Goal: Navigation & Orientation: Find specific page/section

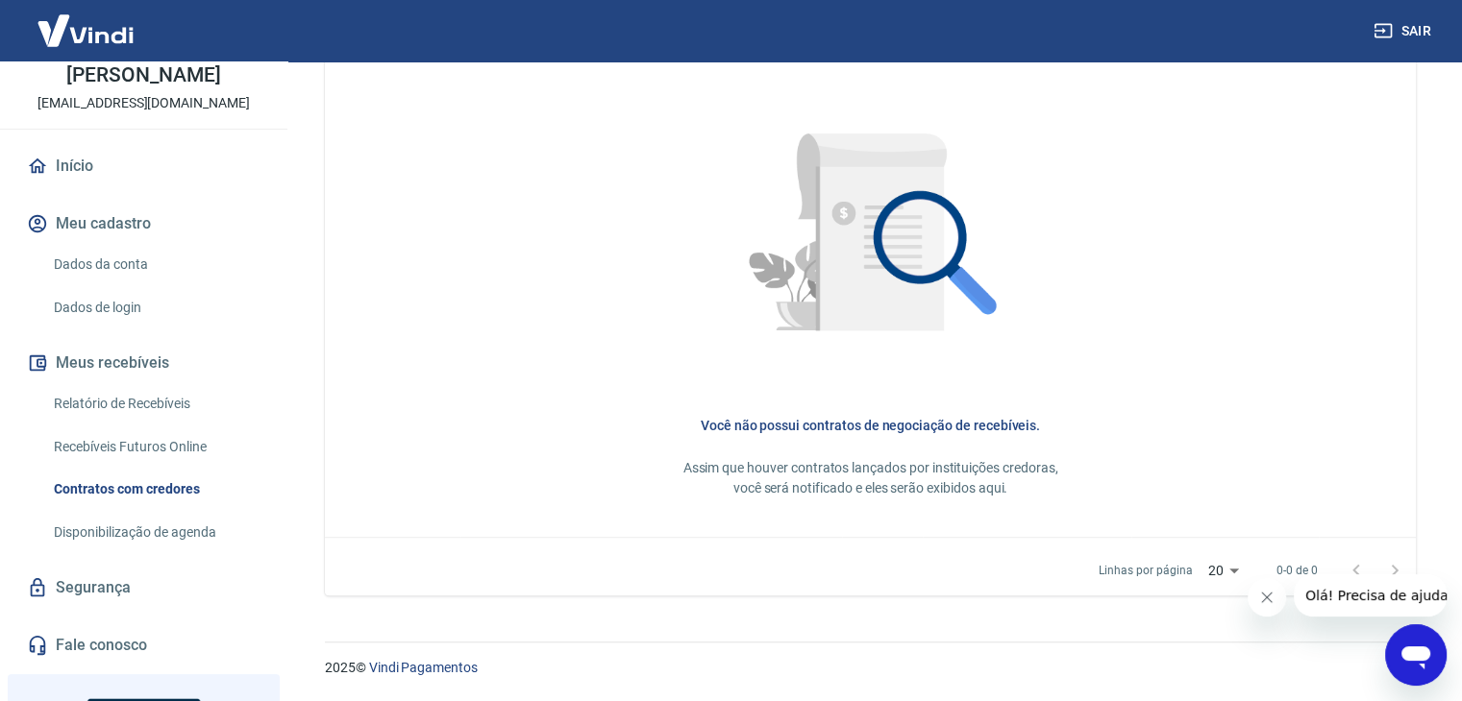
scroll to position [294, 0]
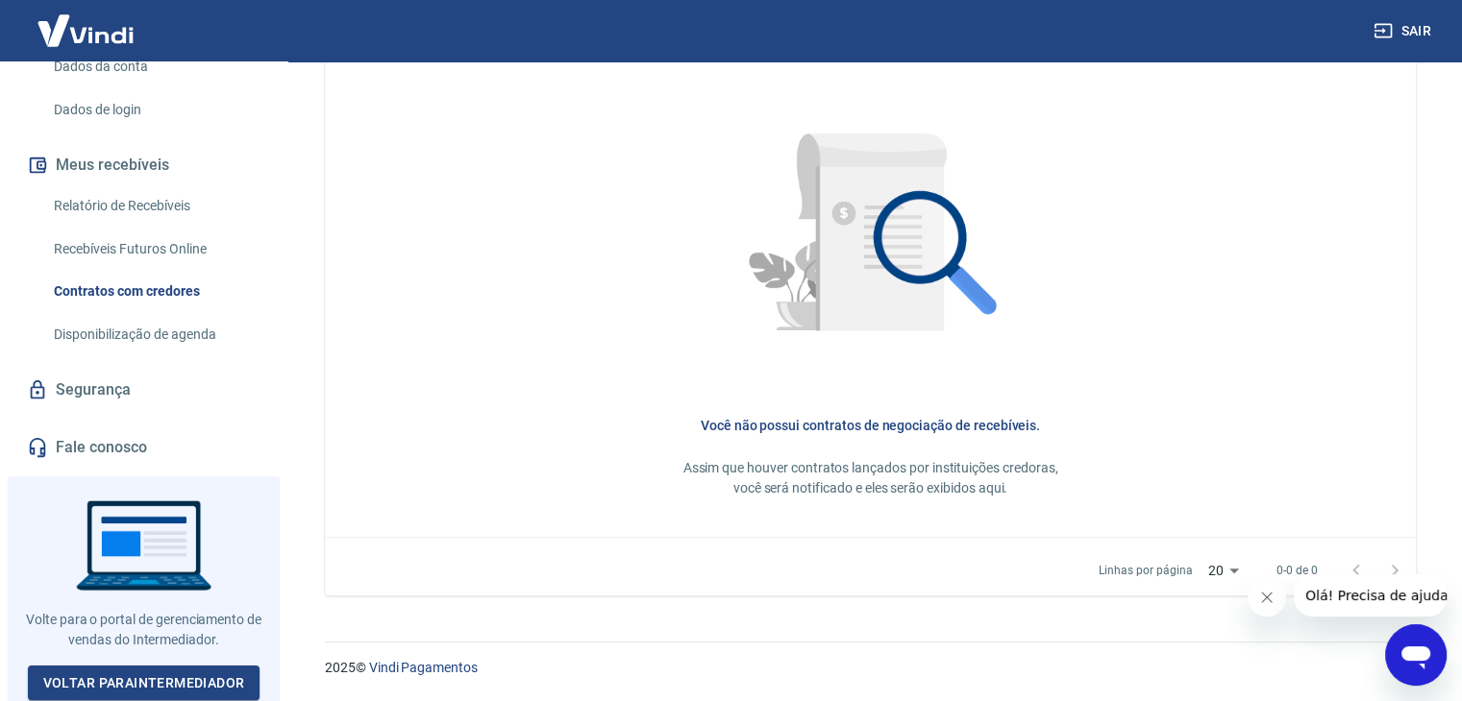
click at [141, 200] on link "Relatório de Recebíveis" at bounding box center [155, 205] width 218 height 39
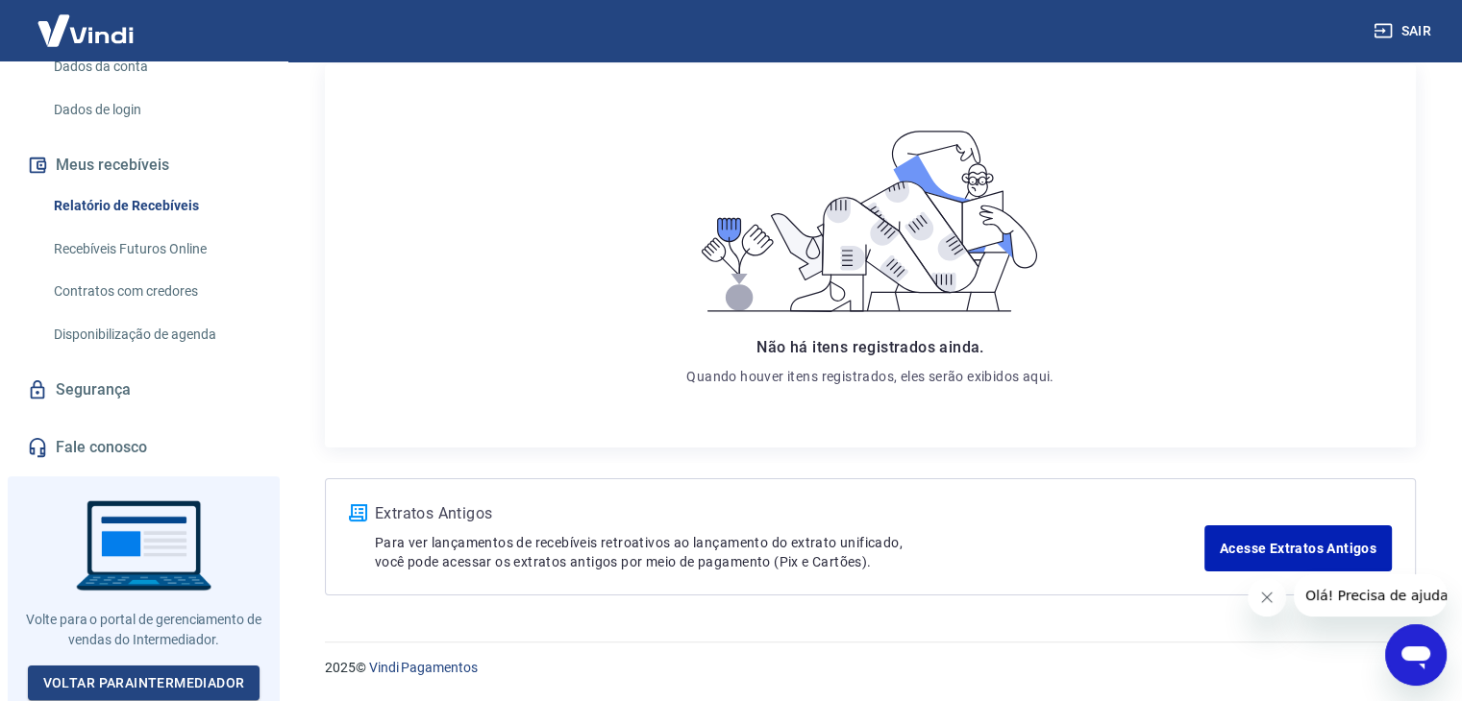
scroll to position [6, 0]
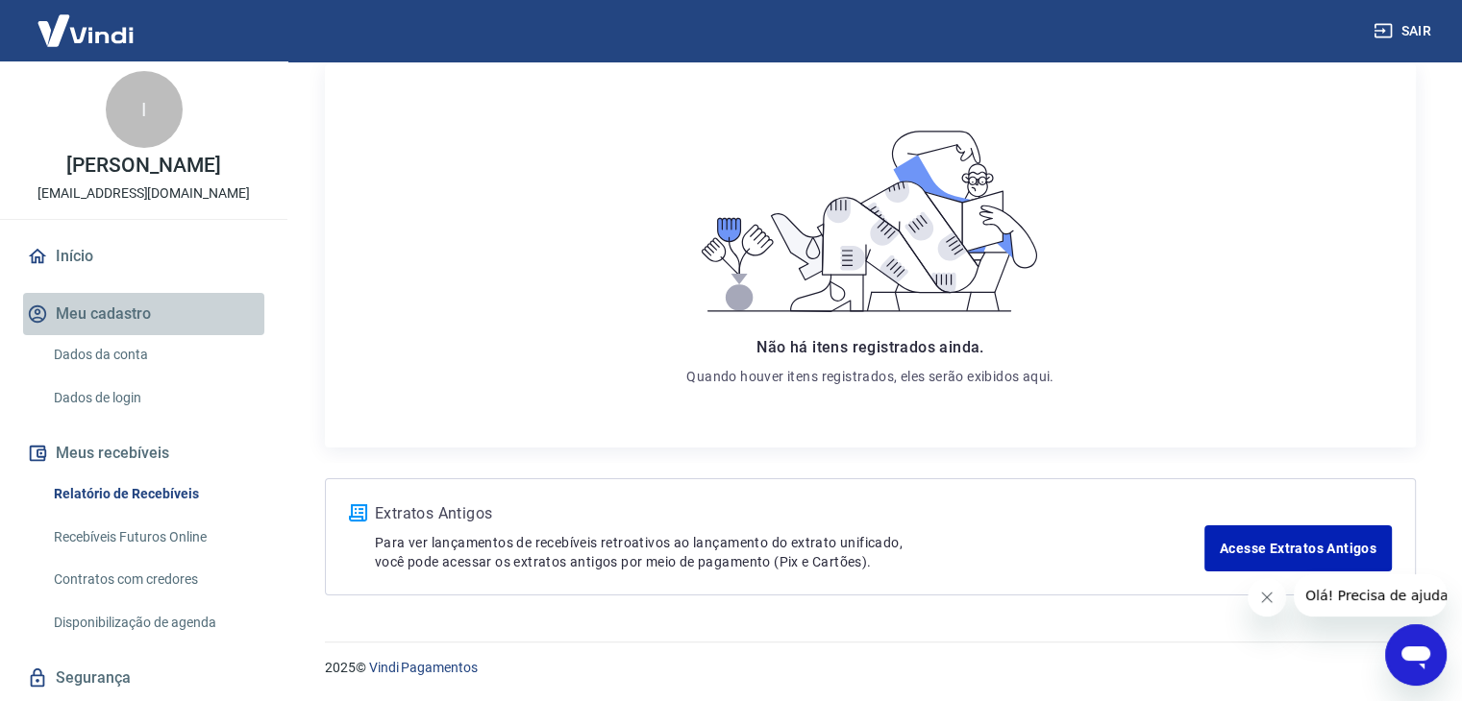
click at [145, 310] on button "Meu cadastro" at bounding box center [143, 314] width 241 height 42
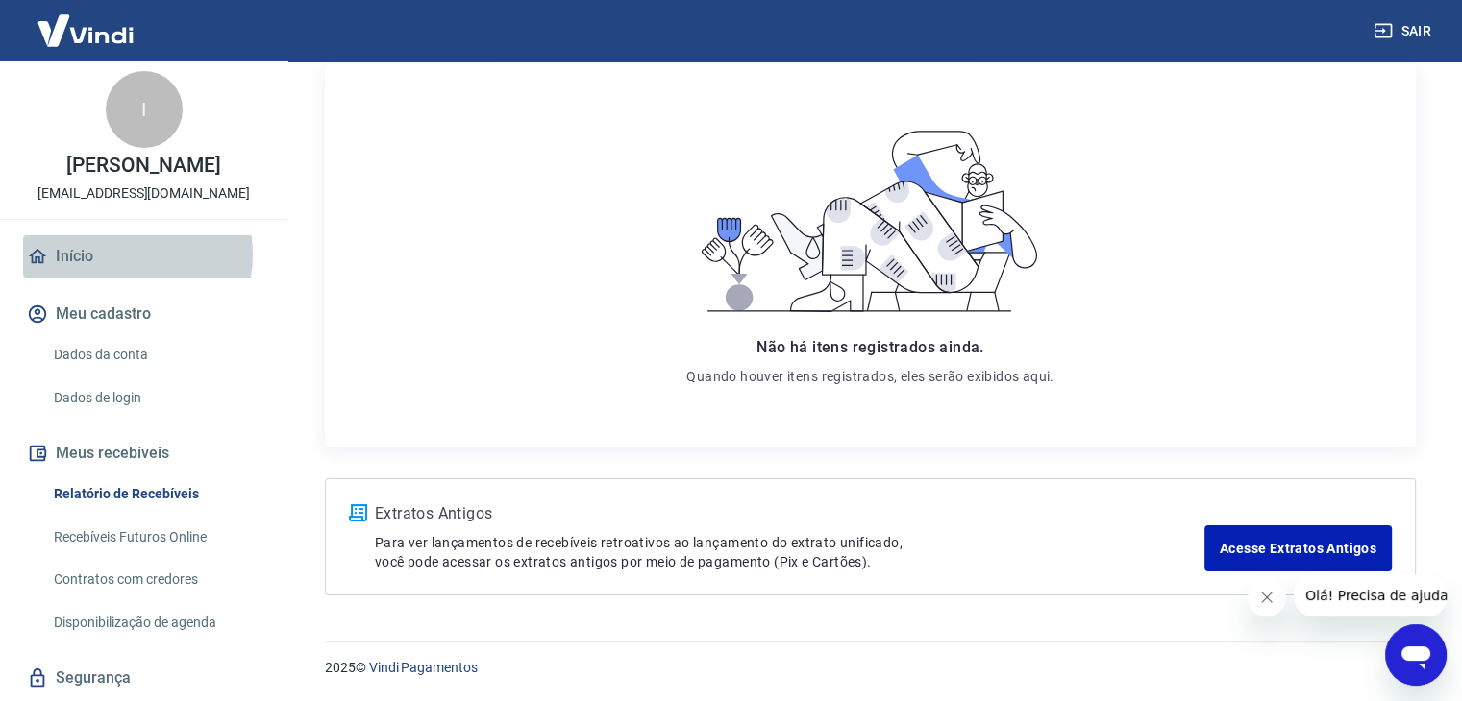
click at [125, 254] on link "Início" at bounding box center [143, 256] width 241 height 42
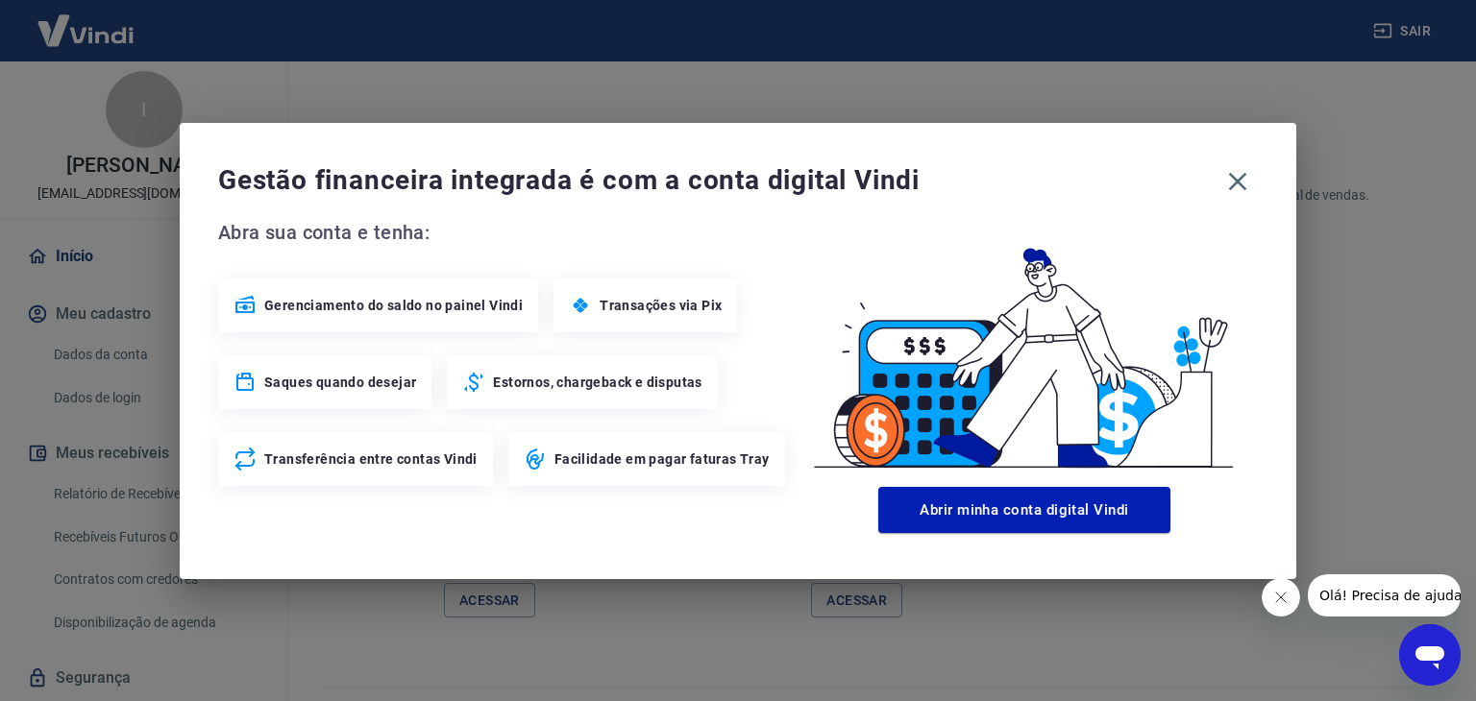
scroll to position [1156, 0]
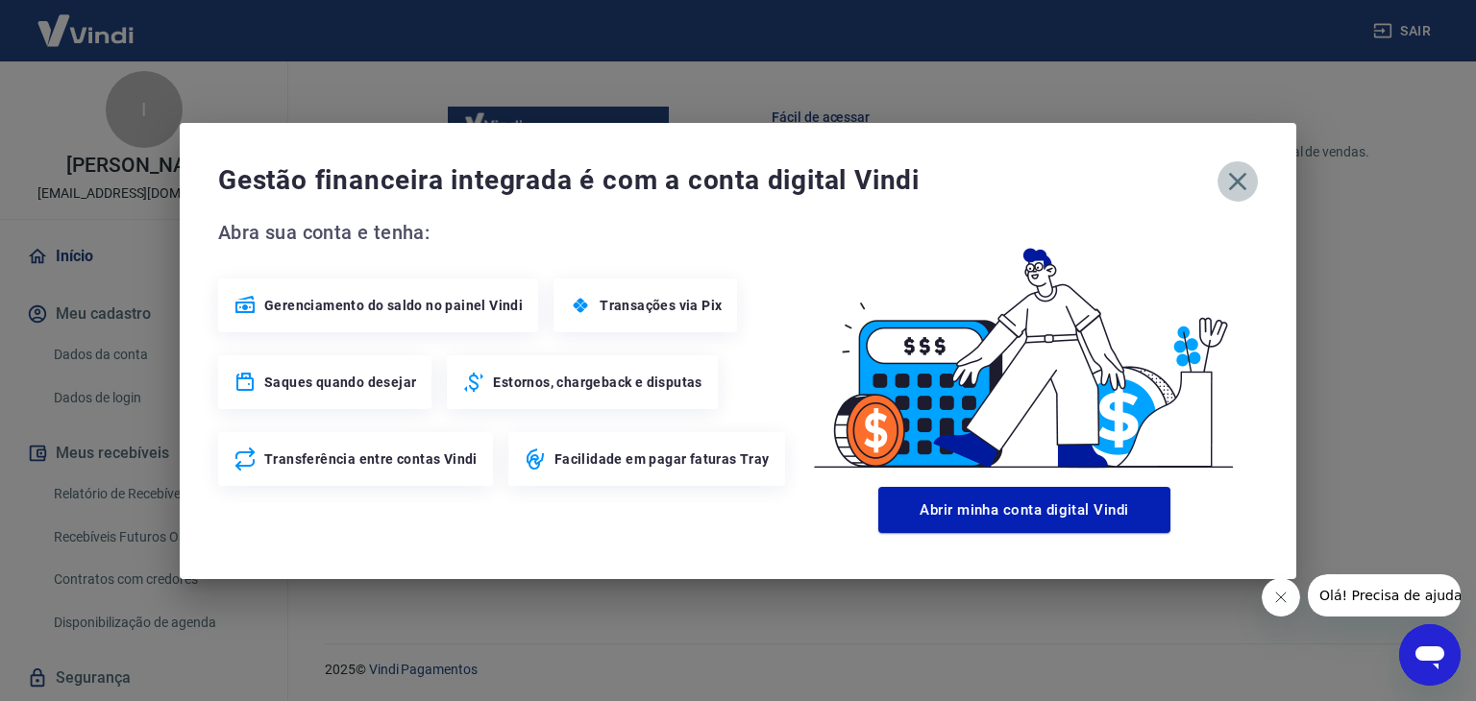
click at [1249, 176] on icon "button" at bounding box center [1237, 181] width 31 height 31
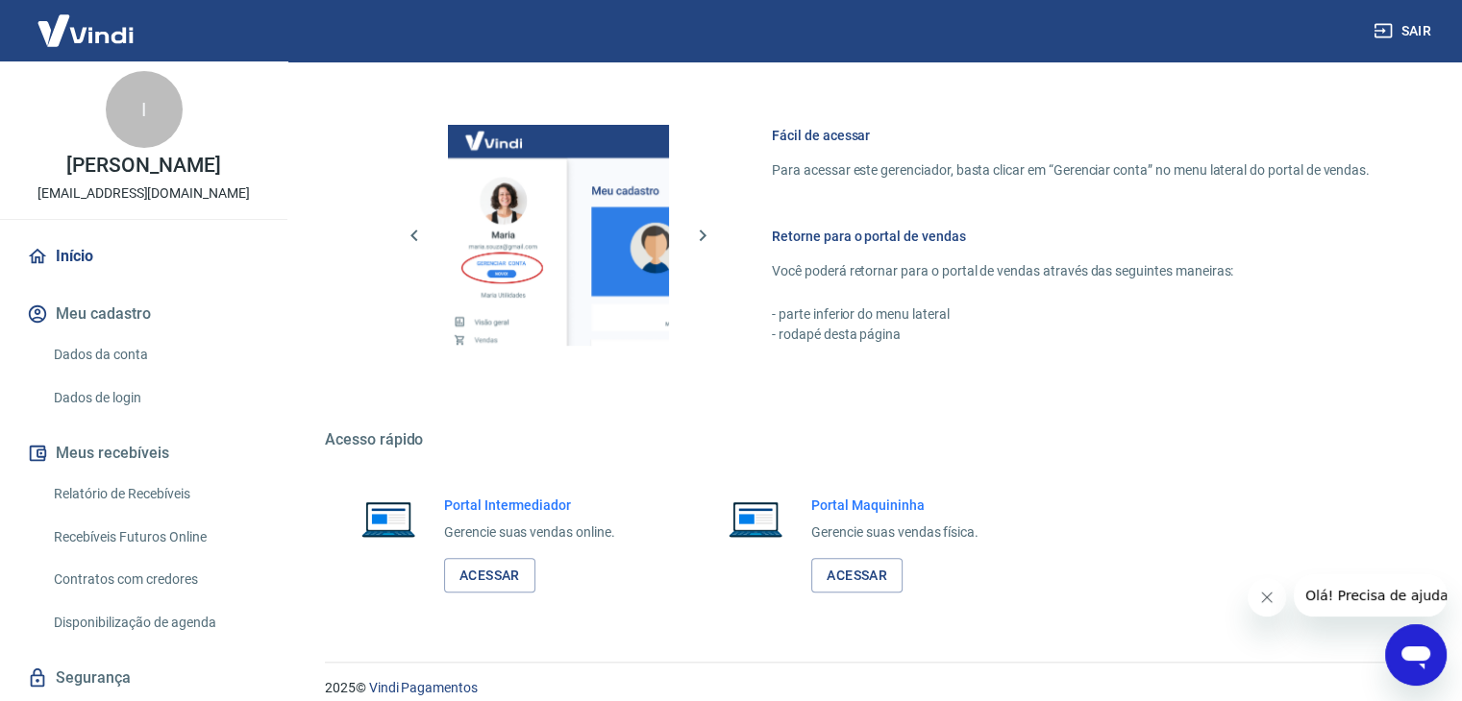
scroll to position [294, 0]
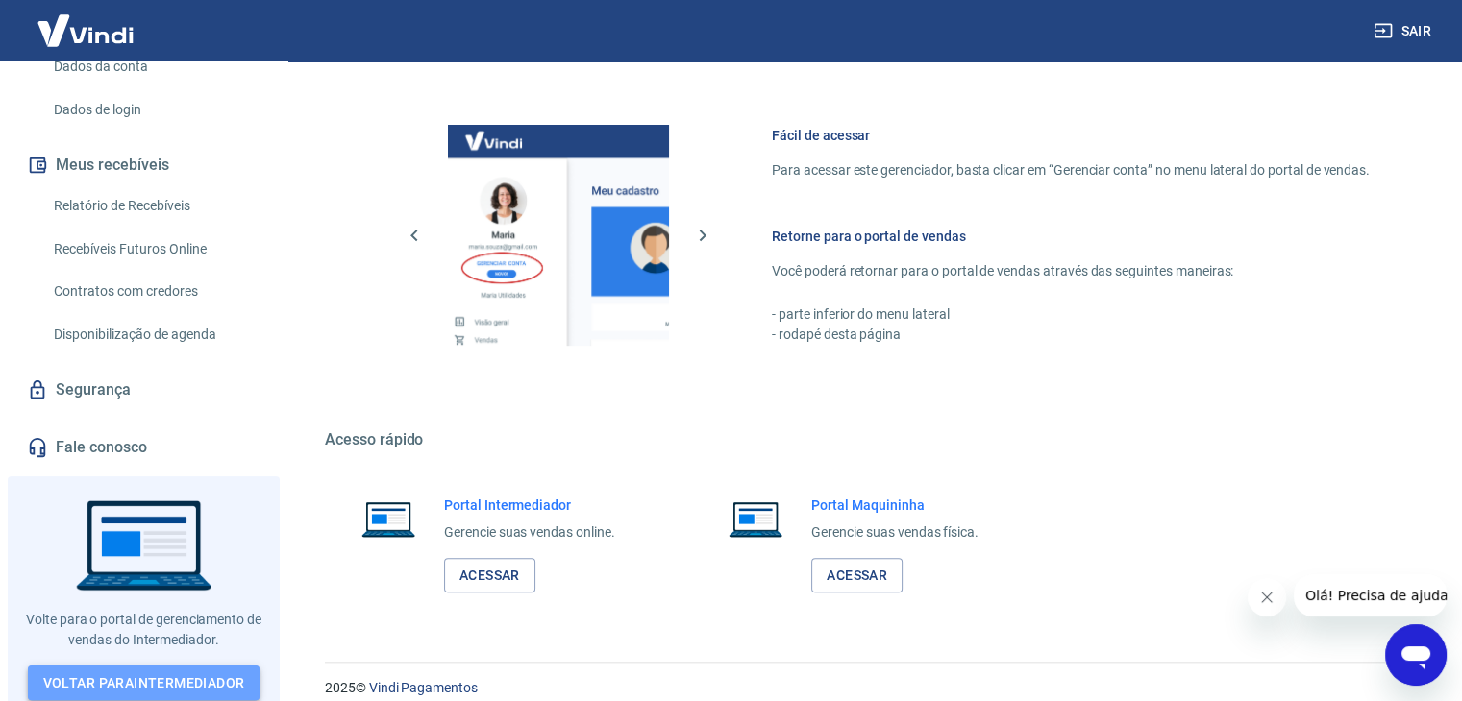
click at [146, 671] on link "Voltar para Intermediador" at bounding box center [144, 684] width 233 height 36
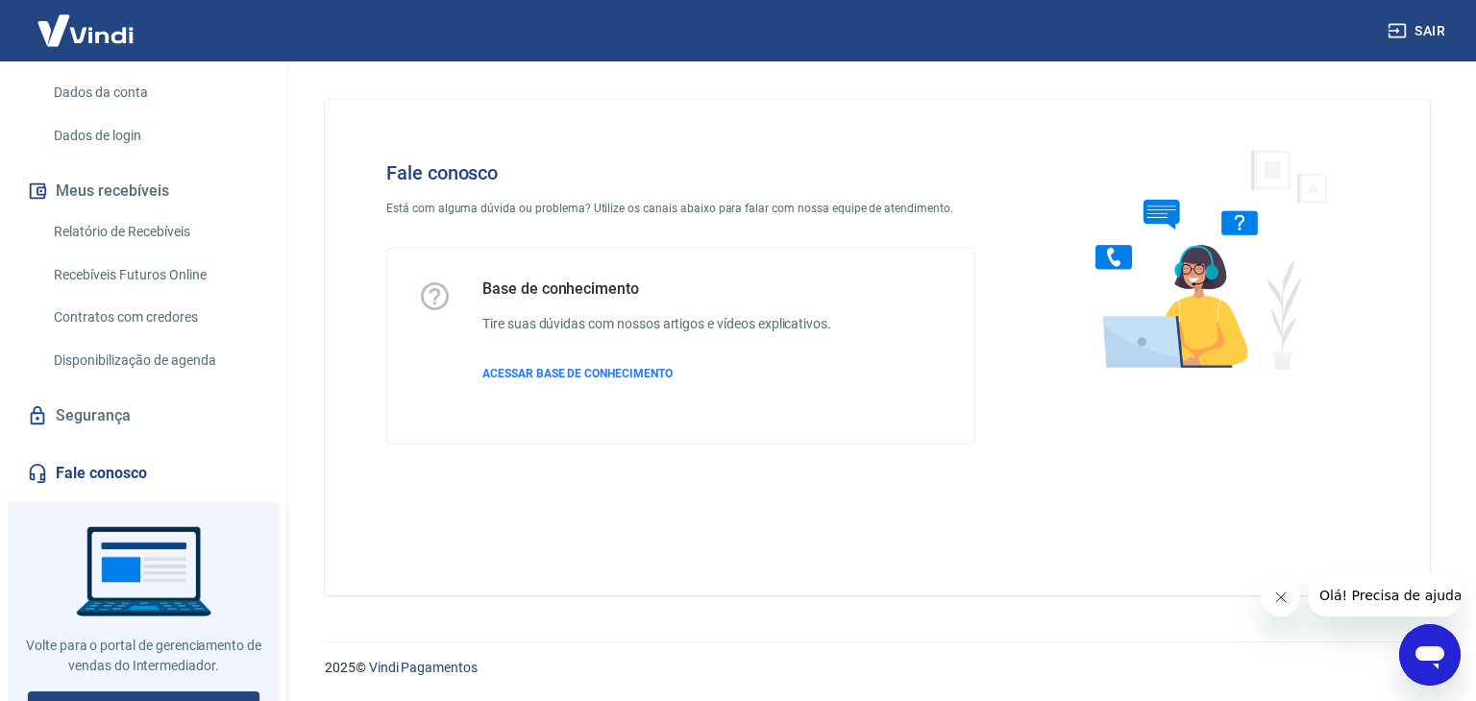
scroll to position [294, 0]
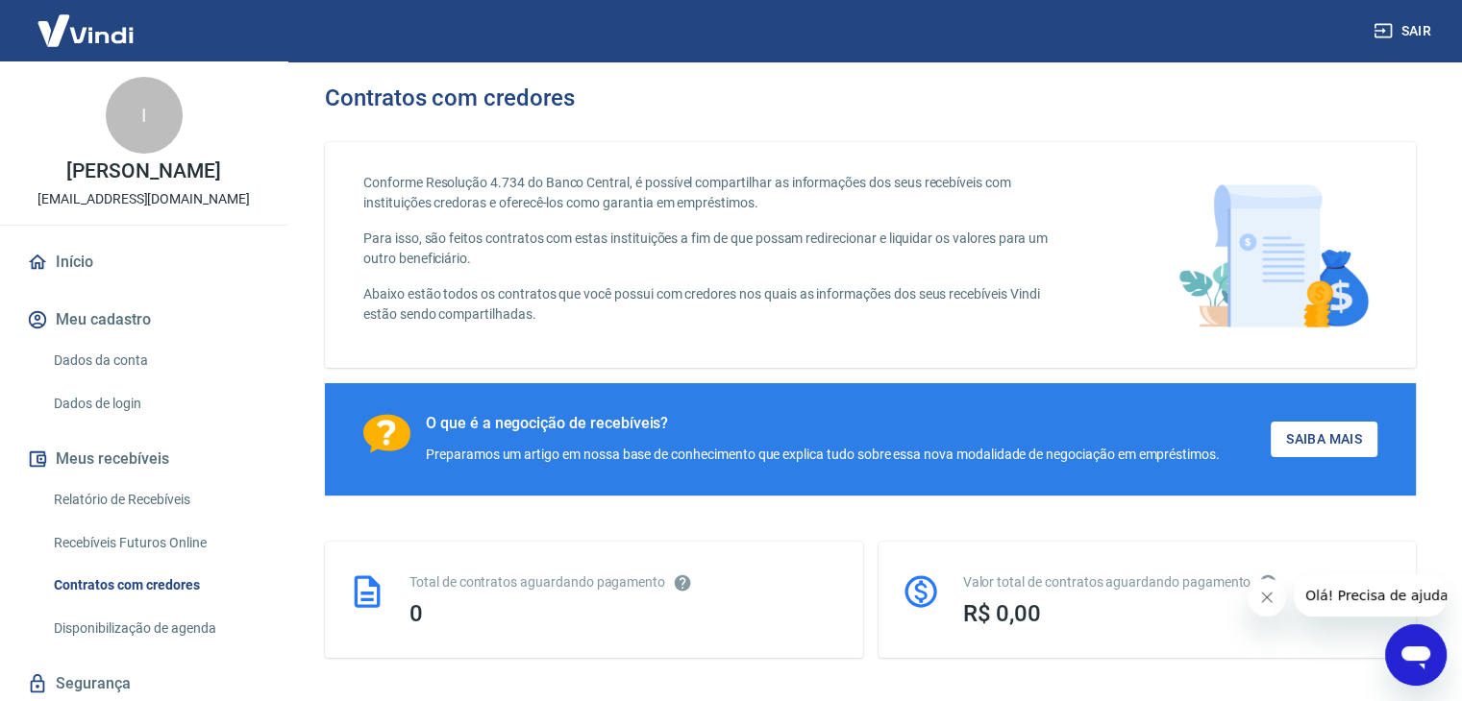
click at [89, 266] on link "Início" at bounding box center [143, 262] width 241 height 42
